Goal: Navigation & Orientation: Find specific page/section

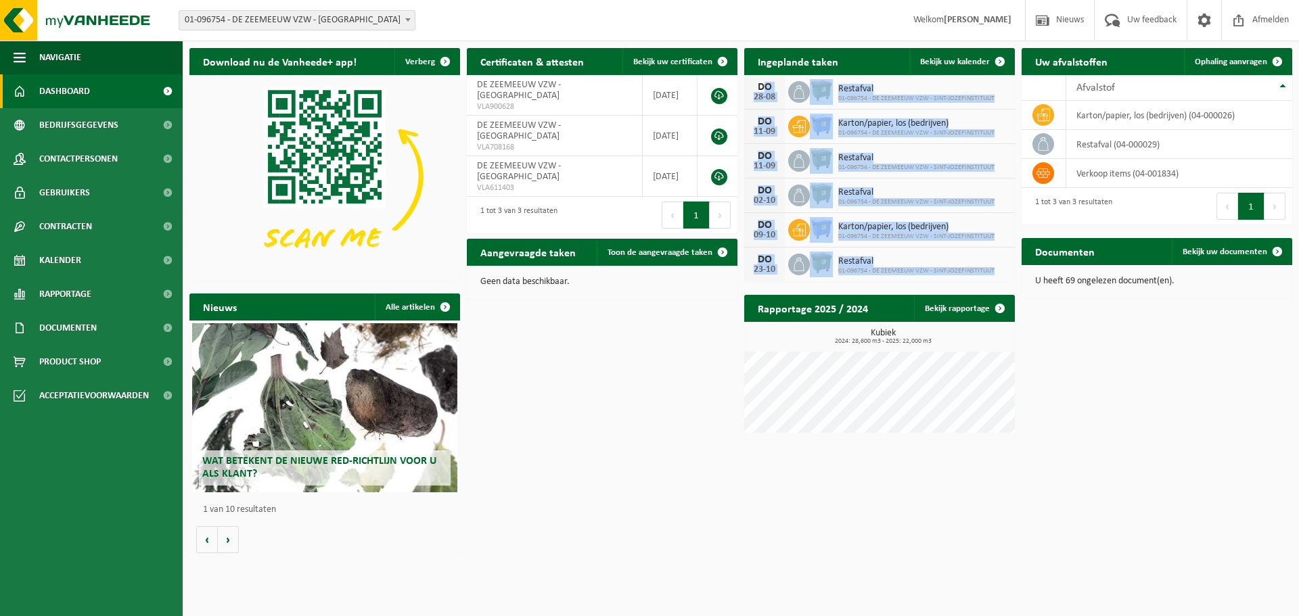
drag, startPoint x: 754, startPoint y: 88, endPoint x: 1002, endPoint y: 276, distance: 311.5
click at [1002, 276] on div "DO 28-08 Restafval 01-096754 - DE ZEEMEEUW VZW - SINT-JOZEFINSTITUUT DO 11-09 K…" at bounding box center [879, 178] width 271 height 206
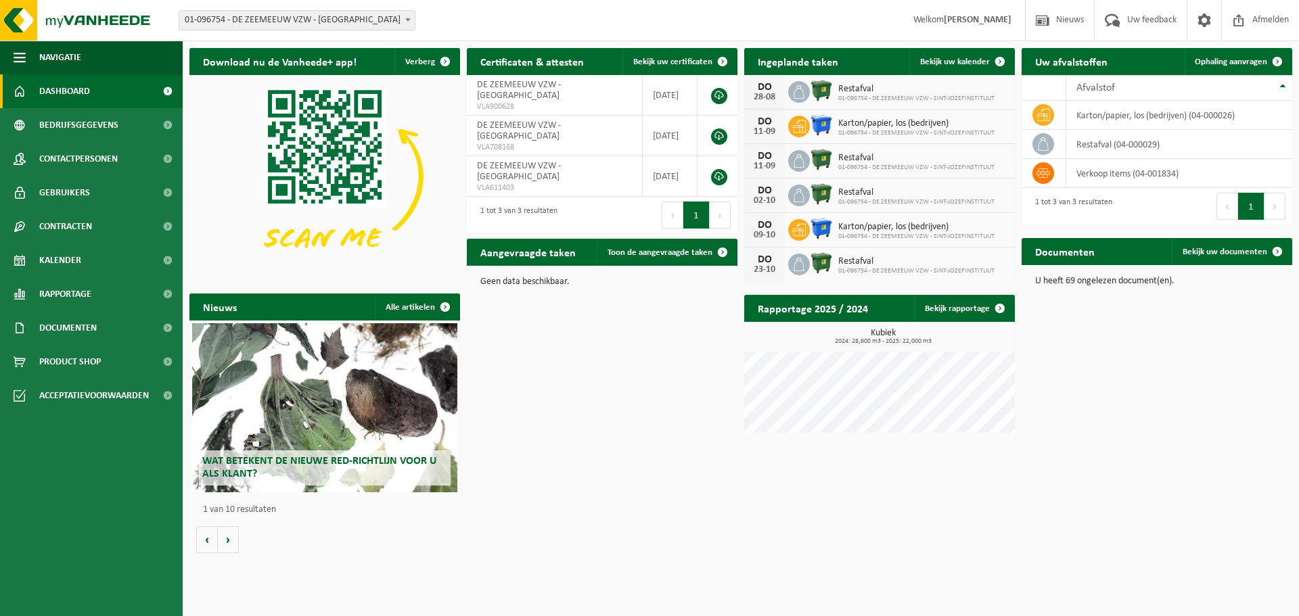
click at [678, 541] on div "Download nu de Vanheede+ app! Verberg Certificaten & attesten Bekijk uw certifi…" at bounding box center [741, 300] width 1110 height 519
click at [55, 569] on ul "Navigatie Nieuws Uw feedback Afmelden Dashboard Bedrijfsgegevens Contactpersone…" at bounding box center [91, 329] width 183 height 576
drag, startPoint x: 56, startPoint y: 569, endPoint x: 70, endPoint y: 574, distance: 15.2
click at [64, 572] on ul "Navigatie Nieuws Uw feedback Afmelden Dashboard Bedrijfsgegevens Contactpersone…" at bounding box center [91, 329] width 183 height 576
drag, startPoint x: 143, startPoint y: 185, endPoint x: 1127, endPoint y: 22, distance: 998.0
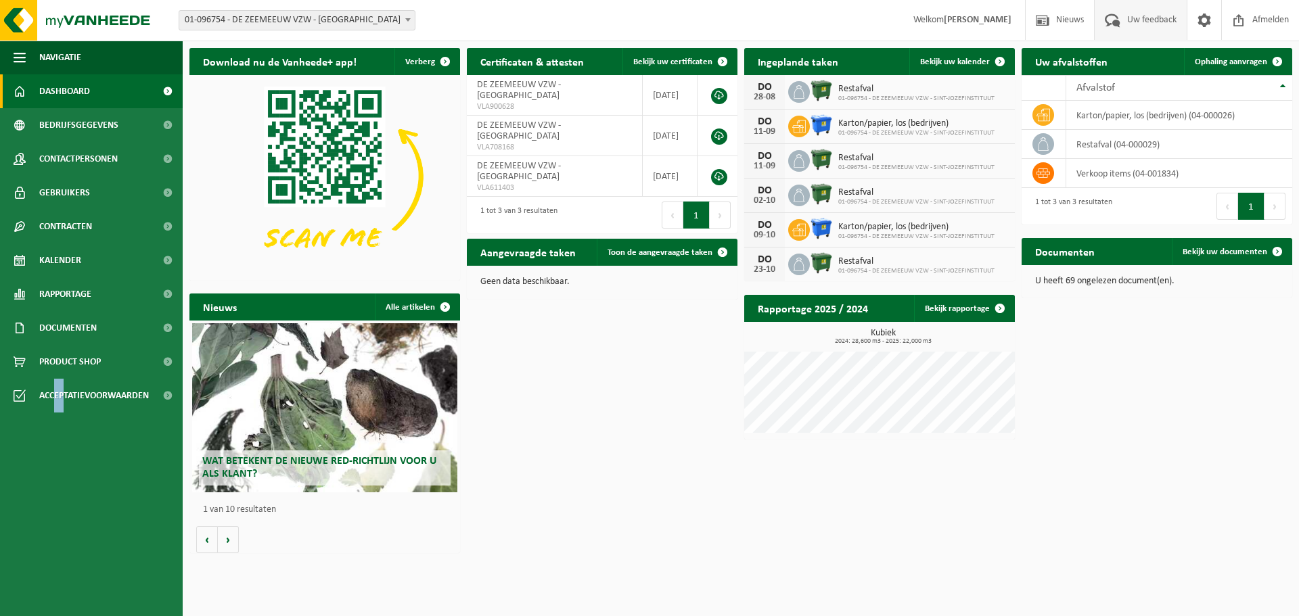
click at [1127, 22] on span "Uw feedback" at bounding box center [1152, 20] width 56 height 40
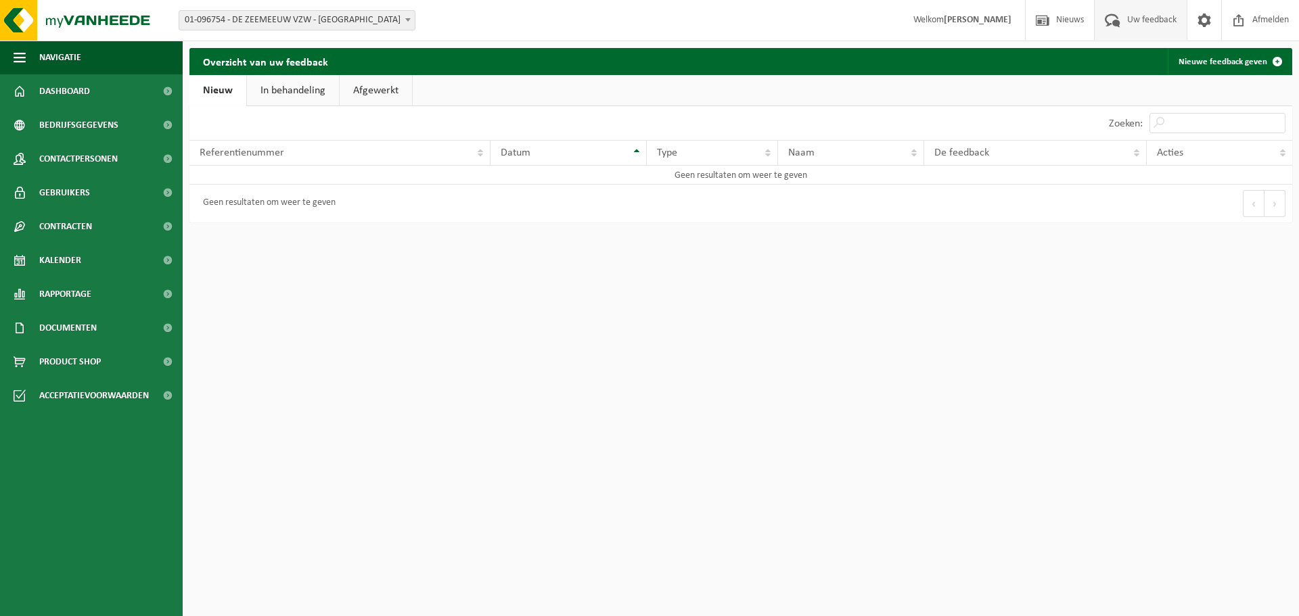
drag, startPoint x: 0, startPoint y: 0, endPoint x: 1127, endPoint y: 22, distance: 1127.4
click at [1127, 22] on span "Uw feedback" at bounding box center [1152, 20] width 56 height 40
click at [986, 21] on strong "[PERSON_NAME]" at bounding box center [978, 20] width 68 height 10
click at [280, 526] on html "Vestiging: 01-096754 - DE ZEEMEEUW VZW - SINT-JOZEFINSTITUUT - MIDDELKERKE 01-0…" at bounding box center [649, 308] width 1299 height 616
click at [944, 18] on strong "[PERSON_NAME]" at bounding box center [978, 20] width 68 height 10
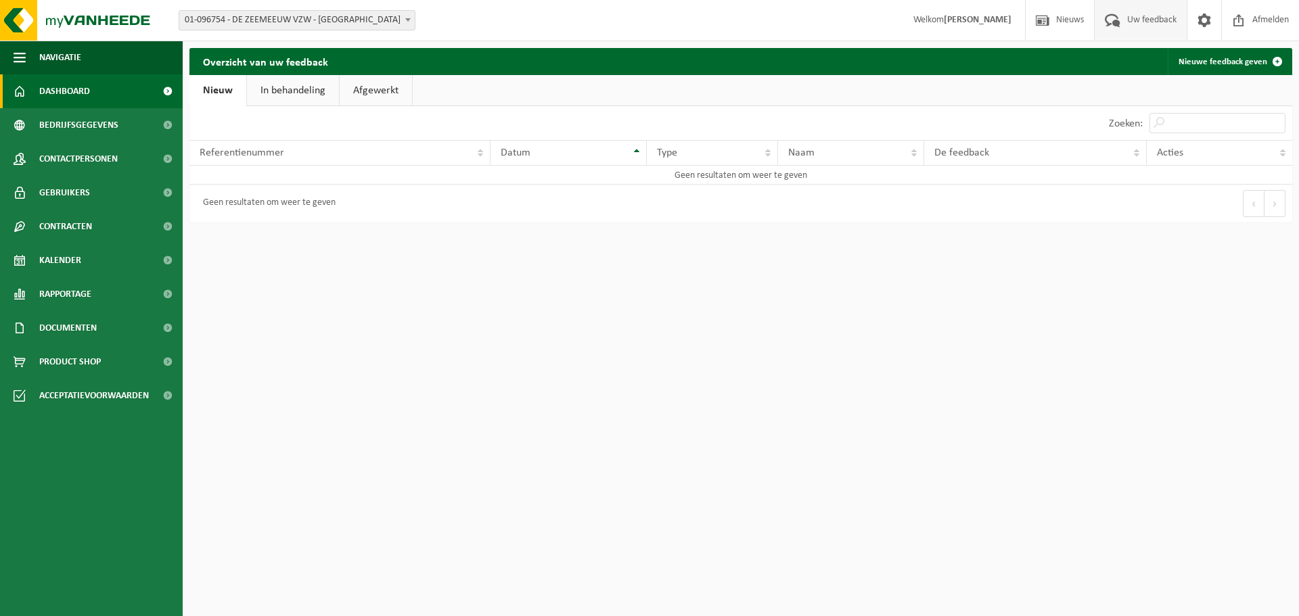
click at [62, 81] on span "Dashboard" at bounding box center [64, 91] width 51 height 34
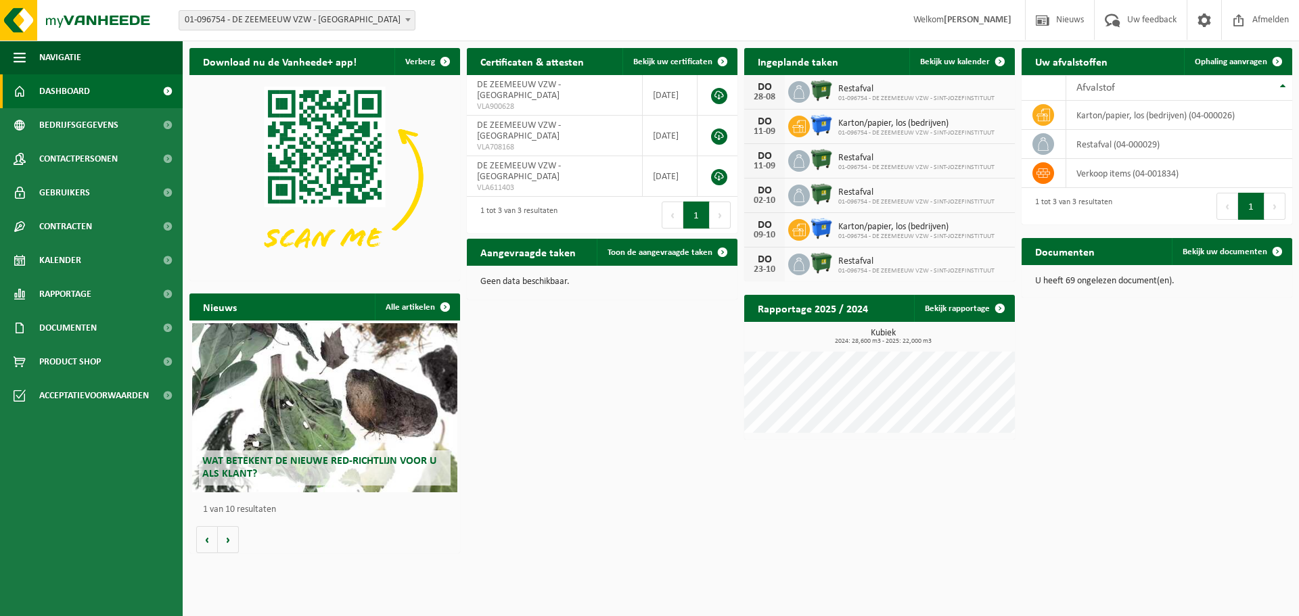
drag, startPoint x: 68, startPoint y: 628, endPoint x: 62, endPoint y: 634, distance: 8.1
click at [62, 616] on html "Vestiging: 01-096754 - DE ZEEMEEUW VZW - SINT-JOZEFINSTITUUT - MIDDELKERKE 01-0…" at bounding box center [649, 308] width 1299 height 616
click at [71, 610] on ul "Navigatie Nieuws Uw feedback Afmelden Dashboard Bedrijfsgegevens Contactpersone…" at bounding box center [91, 329] width 183 height 576
drag, startPoint x: 71, startPoint y: 610, endPoint x: 73, endPoint y: 599, distance: 11.0
click at [71, 606] on ul "Navigatie Nieuws Uw feedback Afmelden Dashboard Bedrijfsgegevens Contactpersone…" at bounding box center [91, 329] width 183 height 576
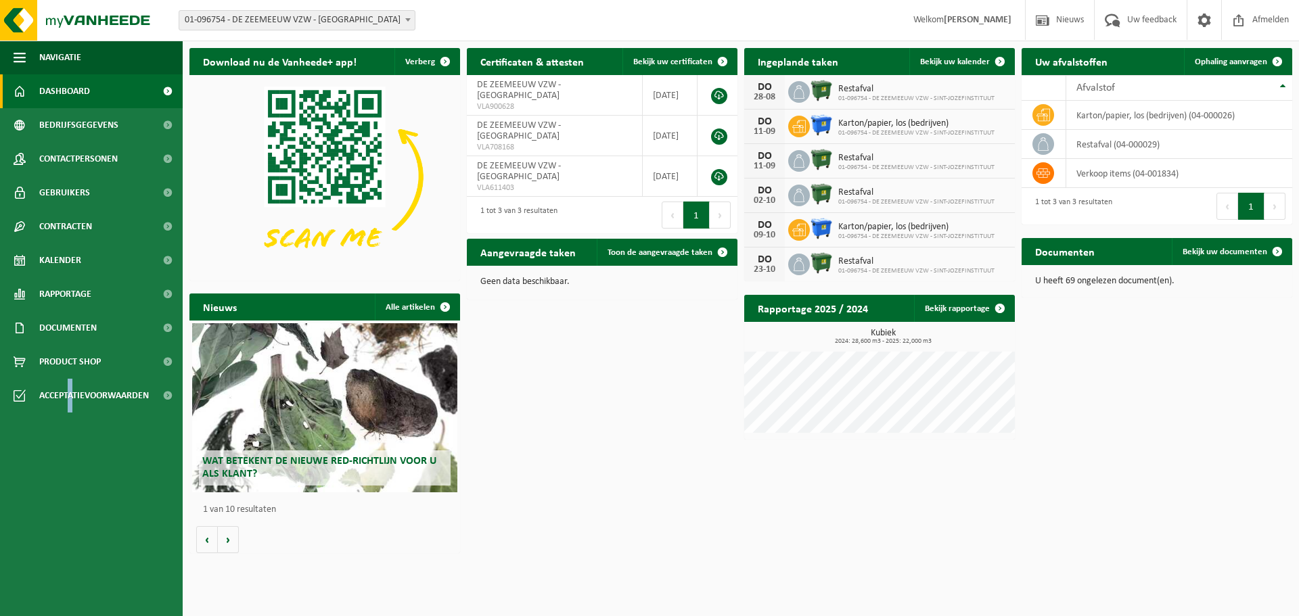
click at [73, 594] on ul "Navigatie Nieuws Uw feedback Afmelden Dashboard Bedrijfsgegevens Contactpersone…" at bounding box center [91, 329] width 183 height 576
